Goal: Submit feedback/report problem

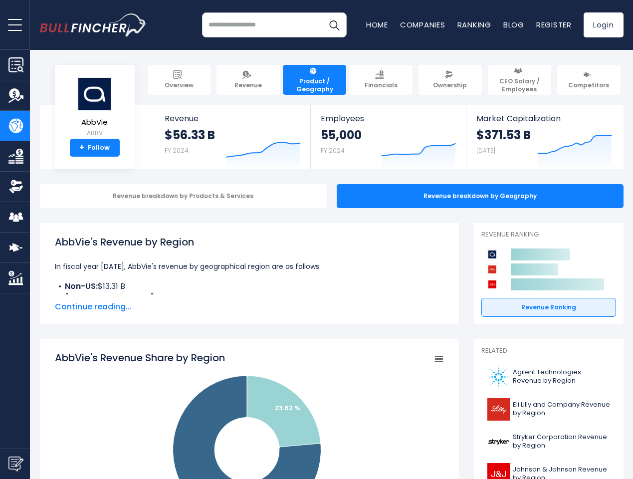
click at [15, 24] on span "open menu" at bounding box center [15, 24] width 14 height 1
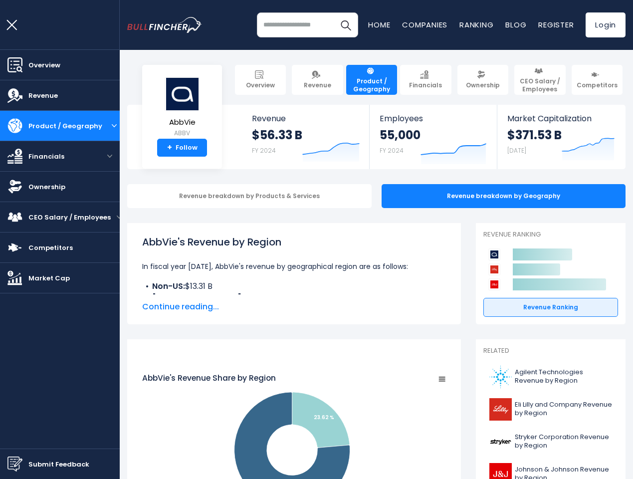
click at [15, 464] on img "Submit Feedback" at bounding box center [14, 464] width 15 height 15
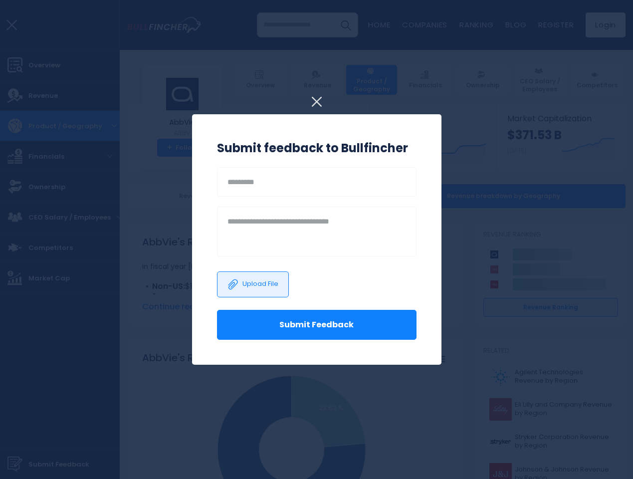
click at [256, 146] on h3 "Submit feedback to Bullfincher" at bounding box center [317, 148] width 200 height 18
click at [411, 146] on h3 "Submit feedback to Bullfincher" at bounding box center [317, 148] width 200 height 18
click at [567, 146] on div at bounding box center [316, 239] width 633 height 479
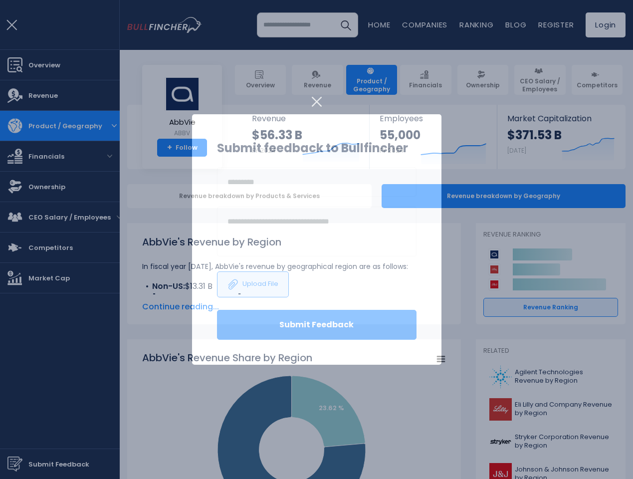
click at [176, 196] on div "Revenue breakdown by Products & Services" at bounding box center [249, 196] width 245 height 24
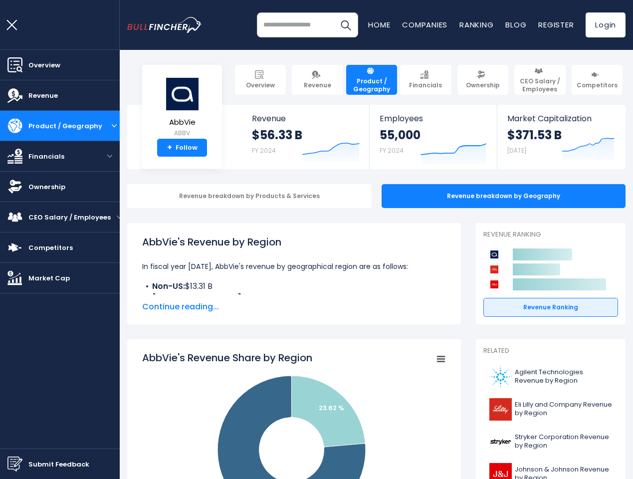
click at [242, 307] on span "Continue reading..." at bounding box center [294, 307] width 304 height 12
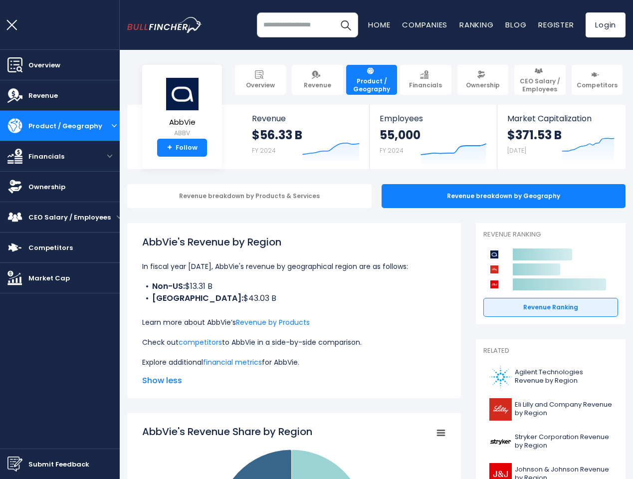
click at [431, 375] on span "Show less" at bounding box center [294, 381] width 304 height 12
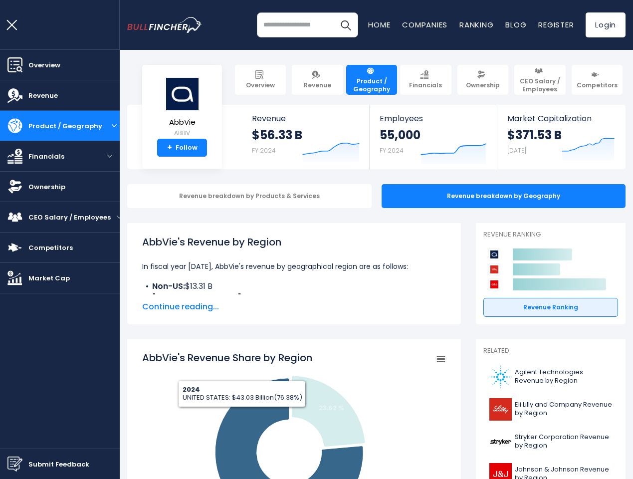
click at [541, 269] on icon at bounding box center [536, 269] width 47 height 12
